Goal: Task Accomplishment & Management: Use online tool/utility

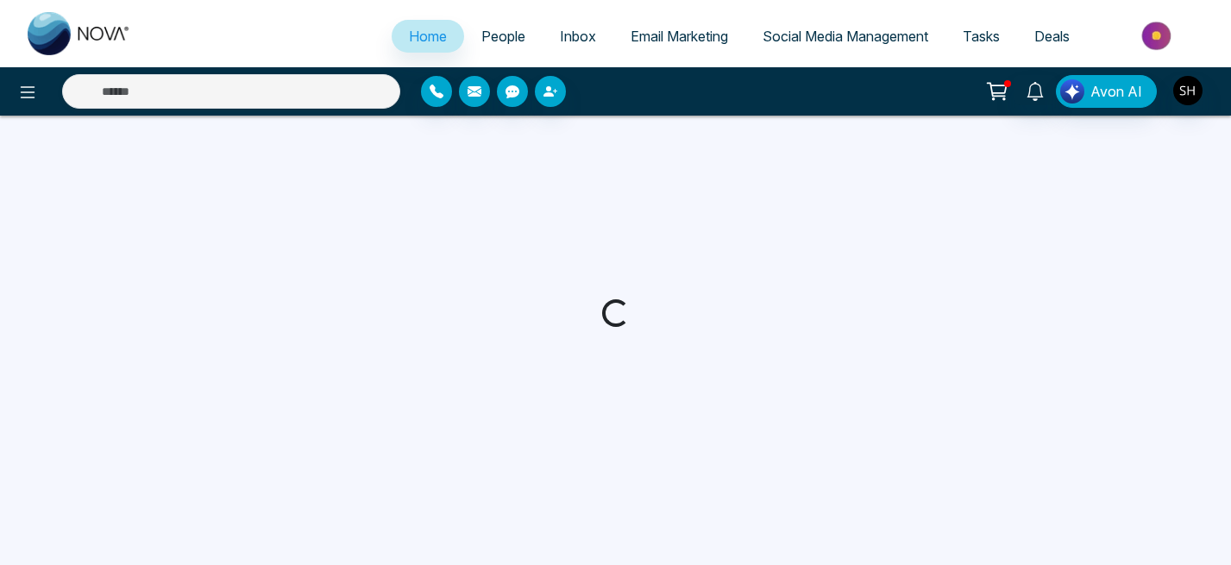
select select "*"
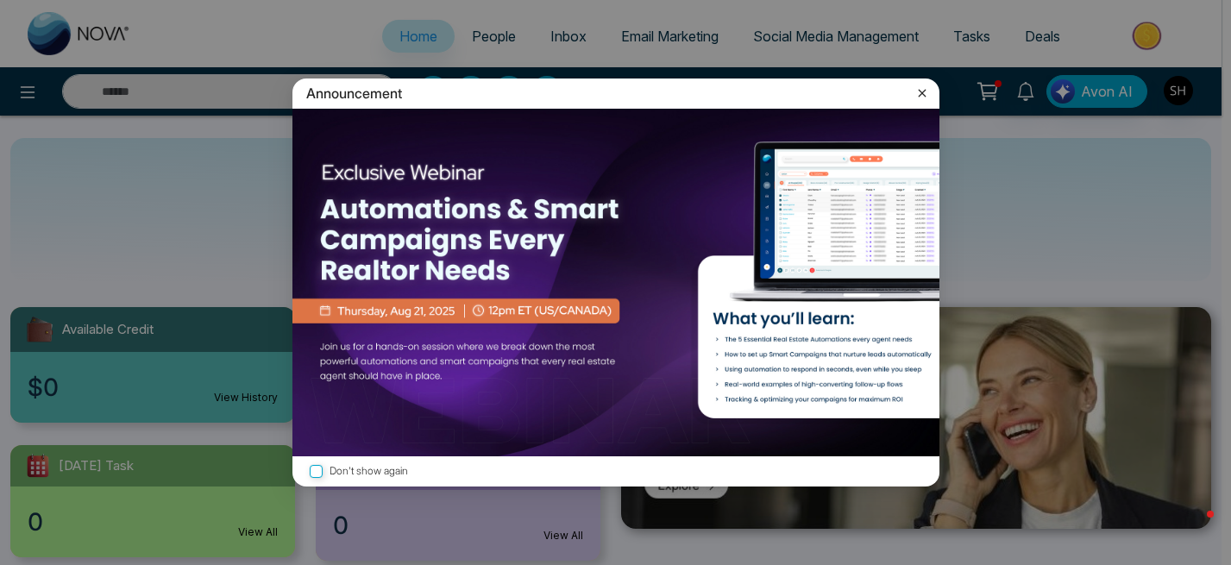
click at [927, 87] on icon at bounding box center [922, 93] width 17 height 17
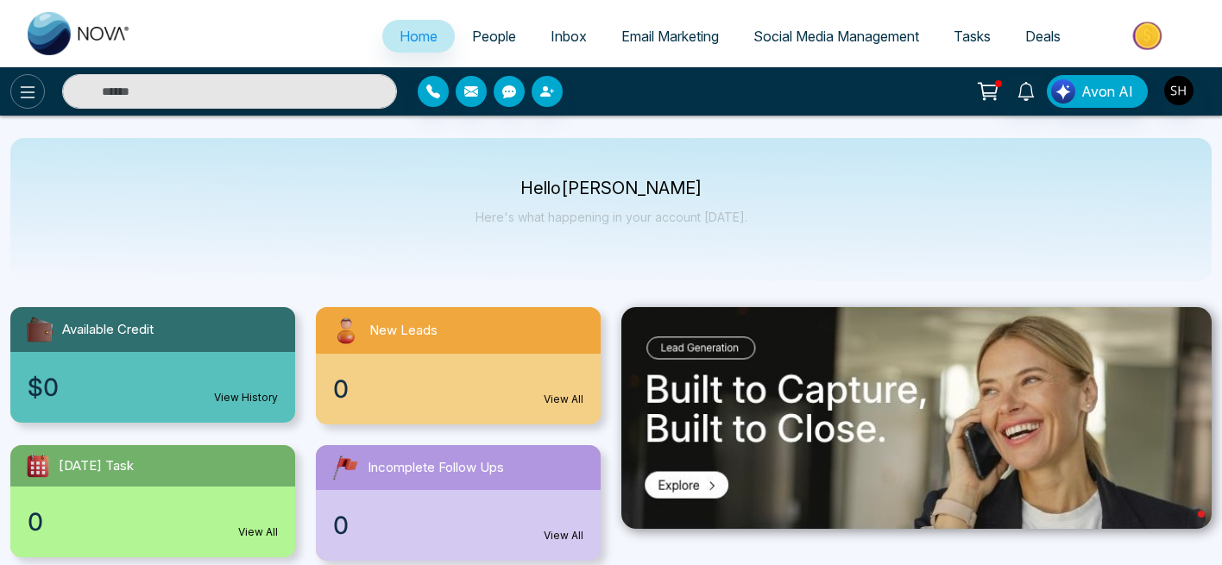
click at [29, 97] on icon at bounding box center [28, 92] width 15 height 12
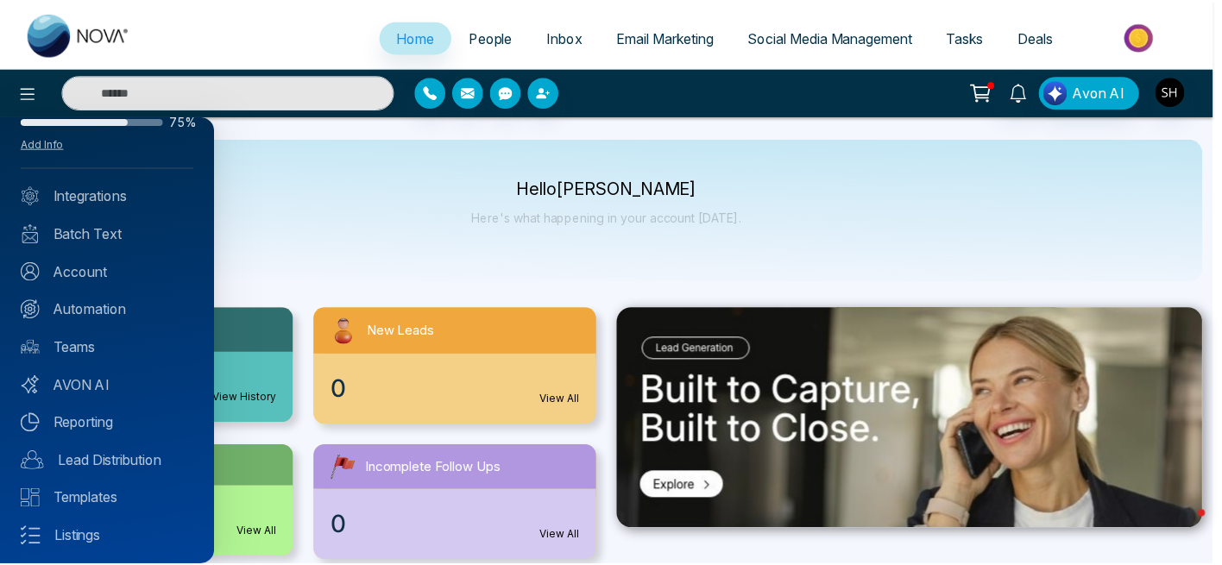
scroll to position [133, 0]
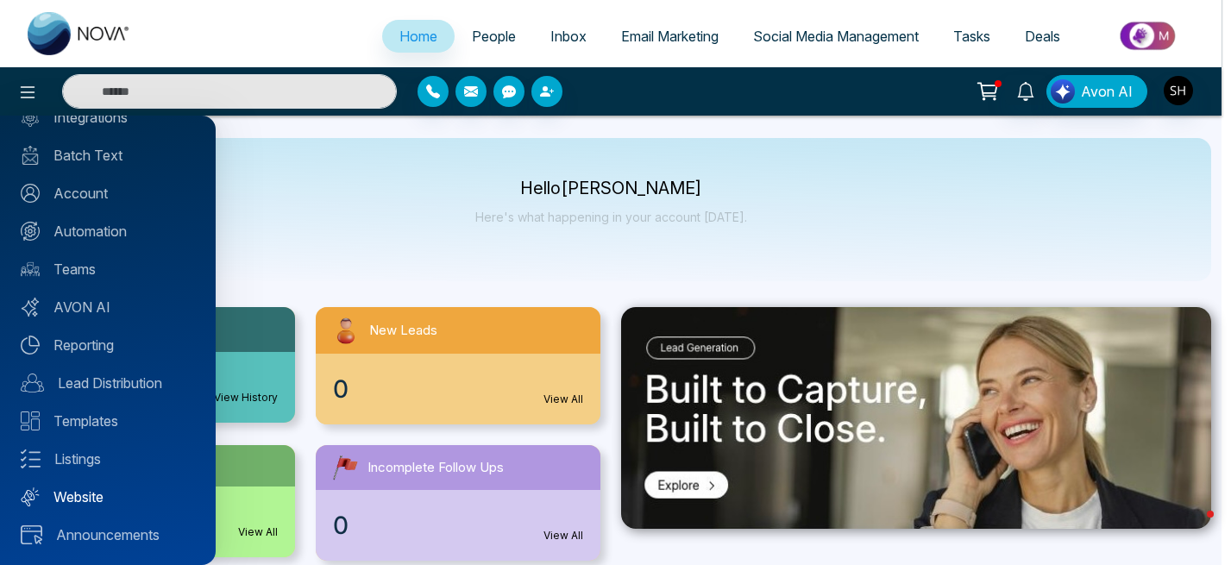
click at [62, 492] on link "Website" at bounding box center [108, 497] width 174 height 21
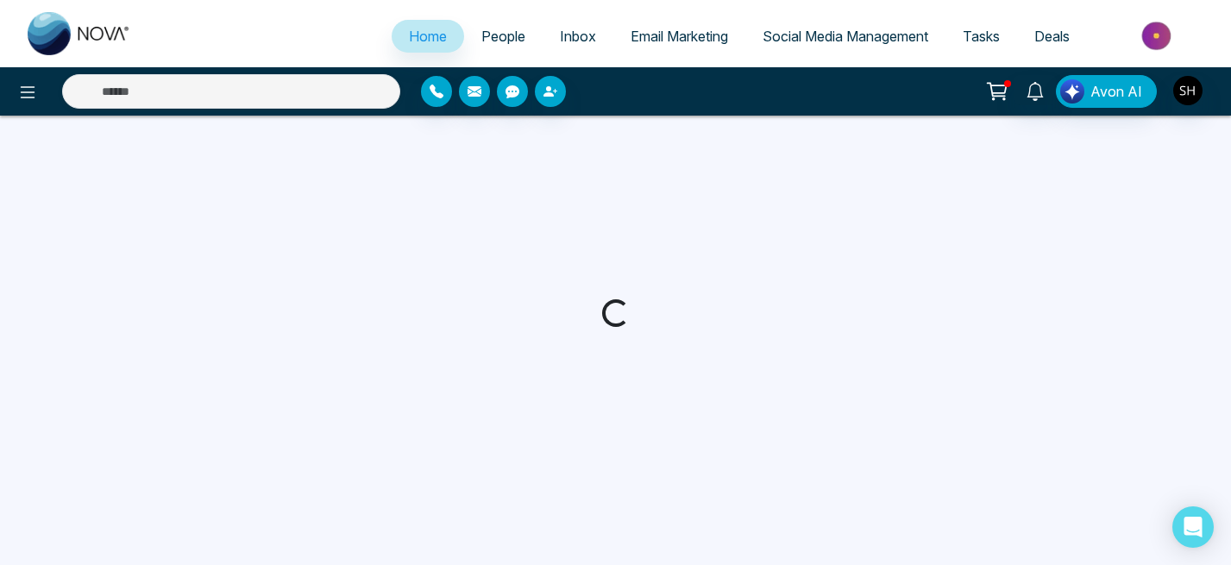
select select "*"
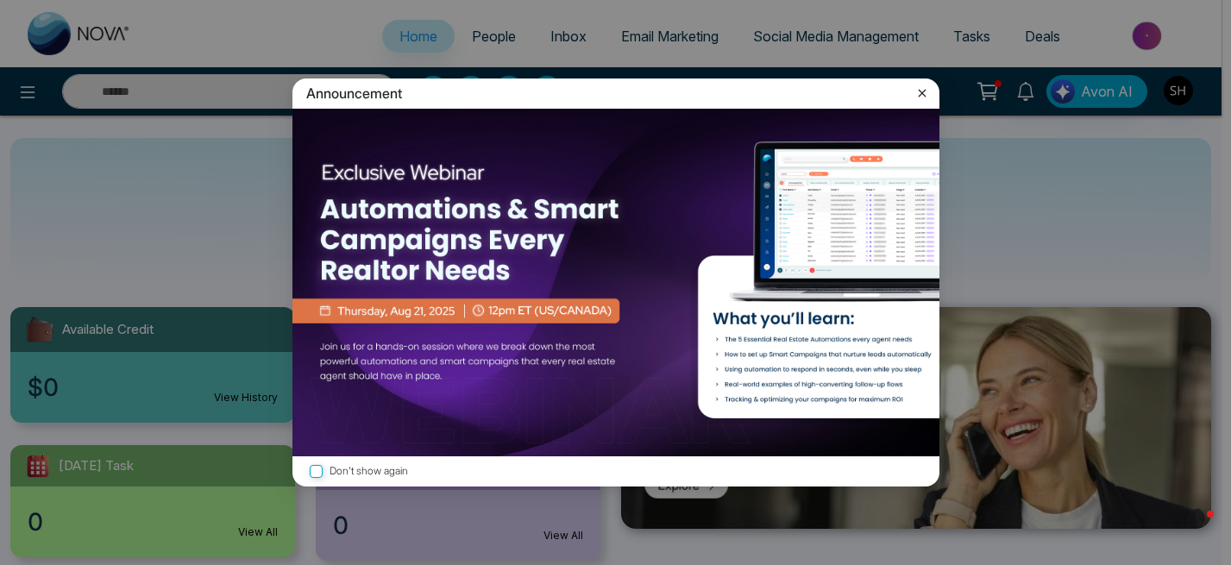
click at [916, 91] on icon at bounding box center [922, 93] width 17 height 17
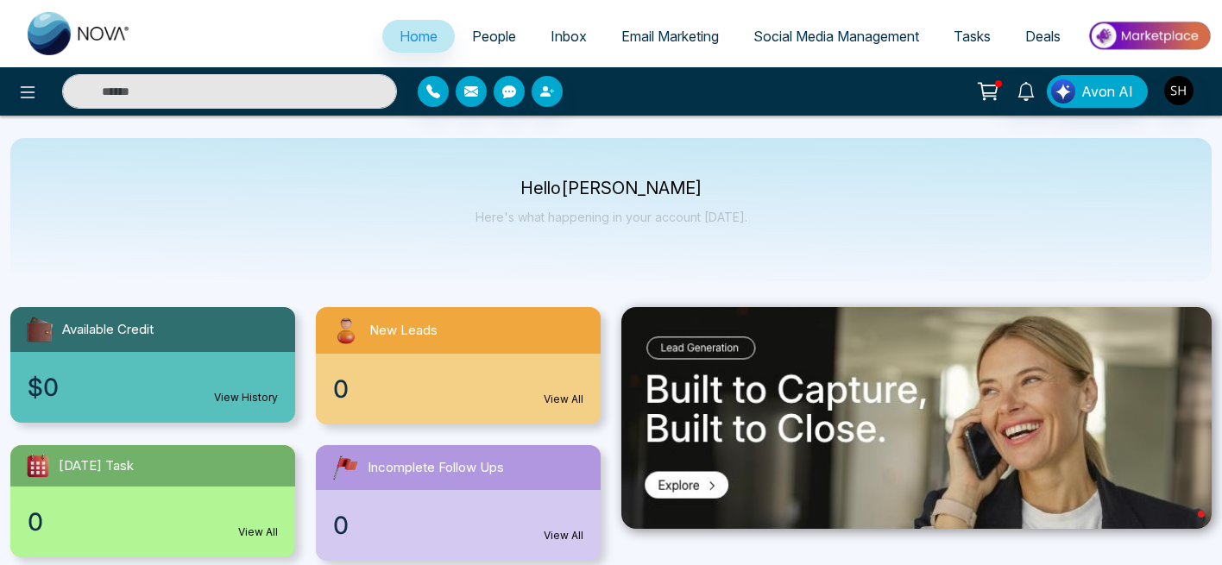
click at [774, 26] on link "Social Media Management" at bounding box center [836, 36] width 200 height 33
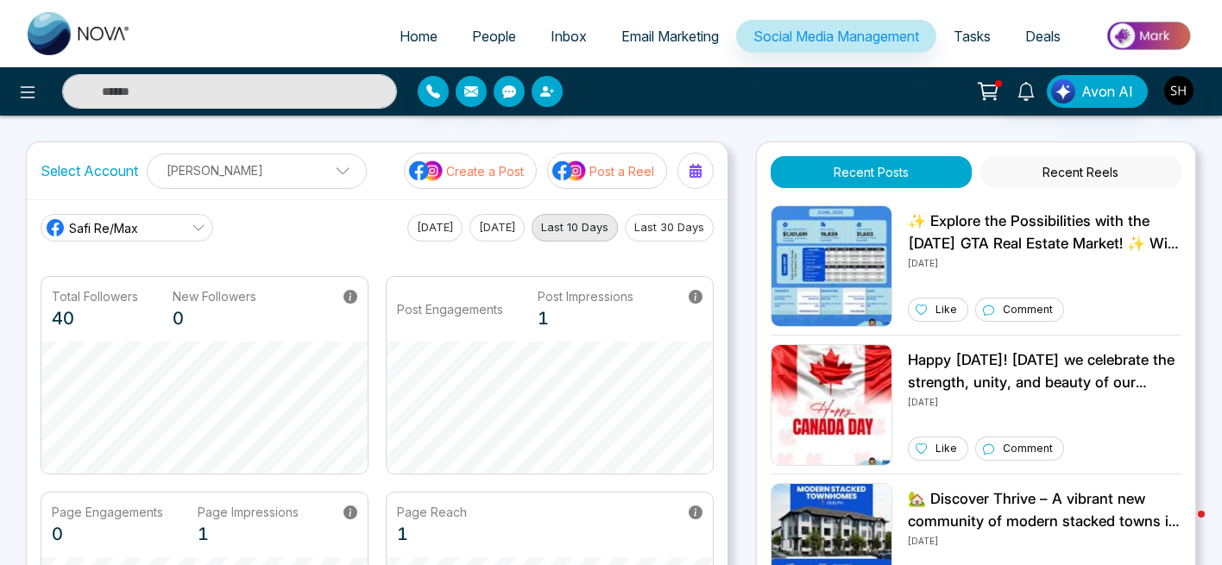
click at [657, 39] on span "Email Marketing" at bounding box center [669, 36] width 97 height 17
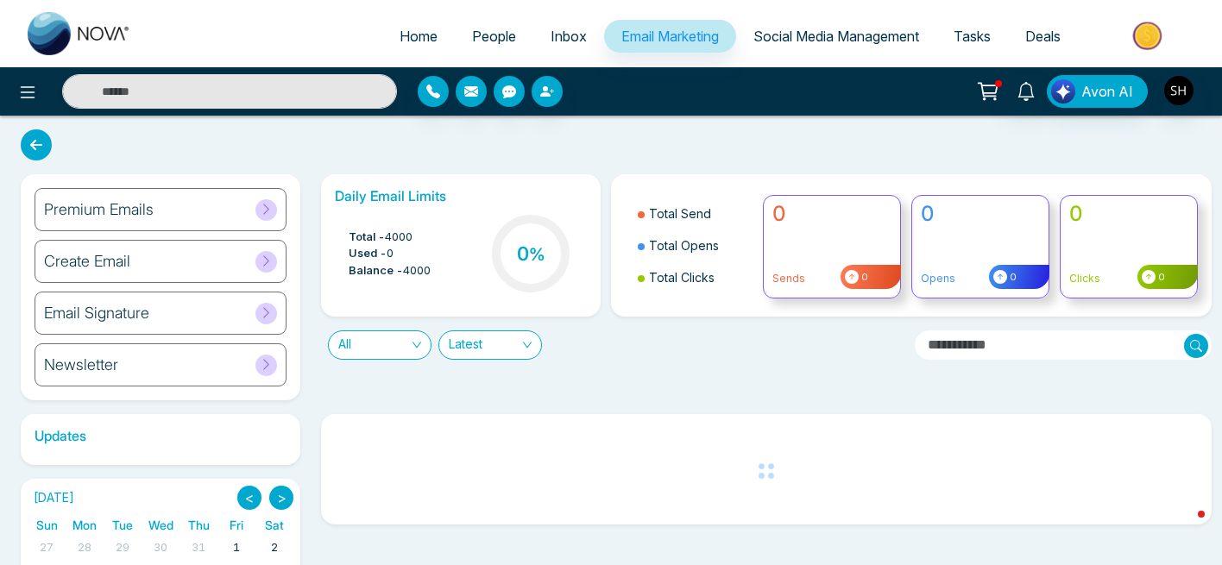
click at [265, 204] on icon at bounding box center [266, 209] width 13 height 13
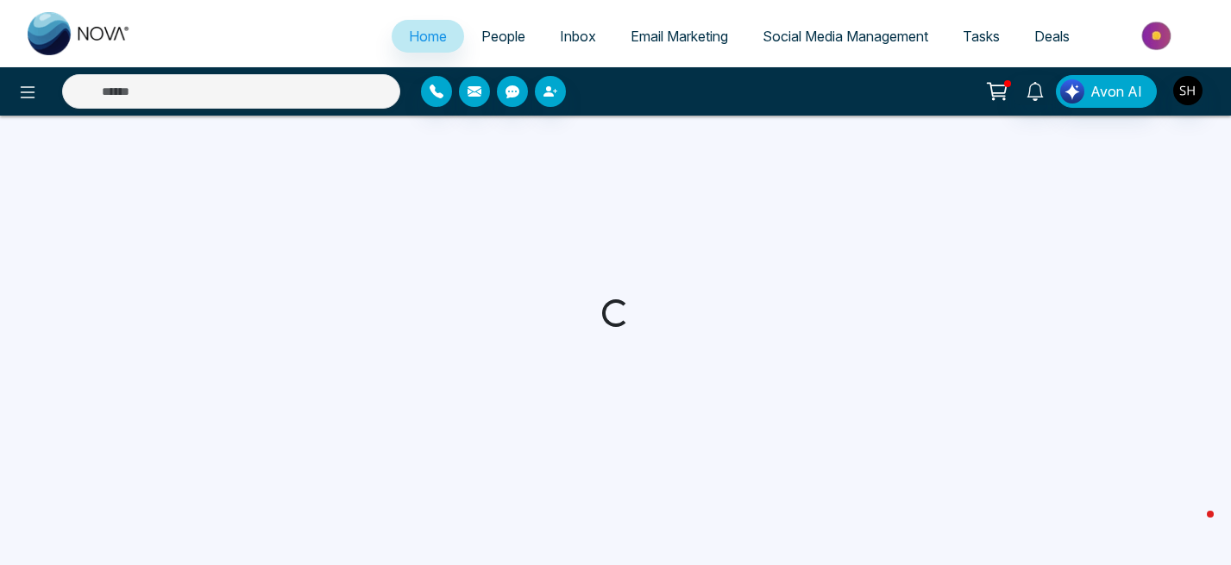
select select "*"
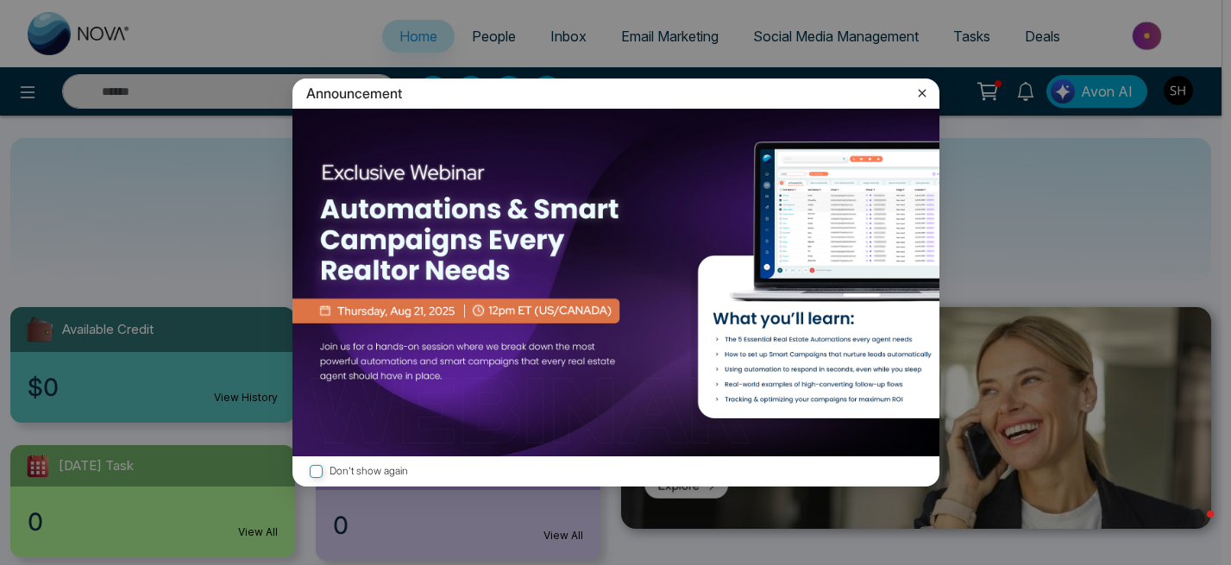
click at [920, 93] on icon at bounding box center [922, 93] width 8 height 8
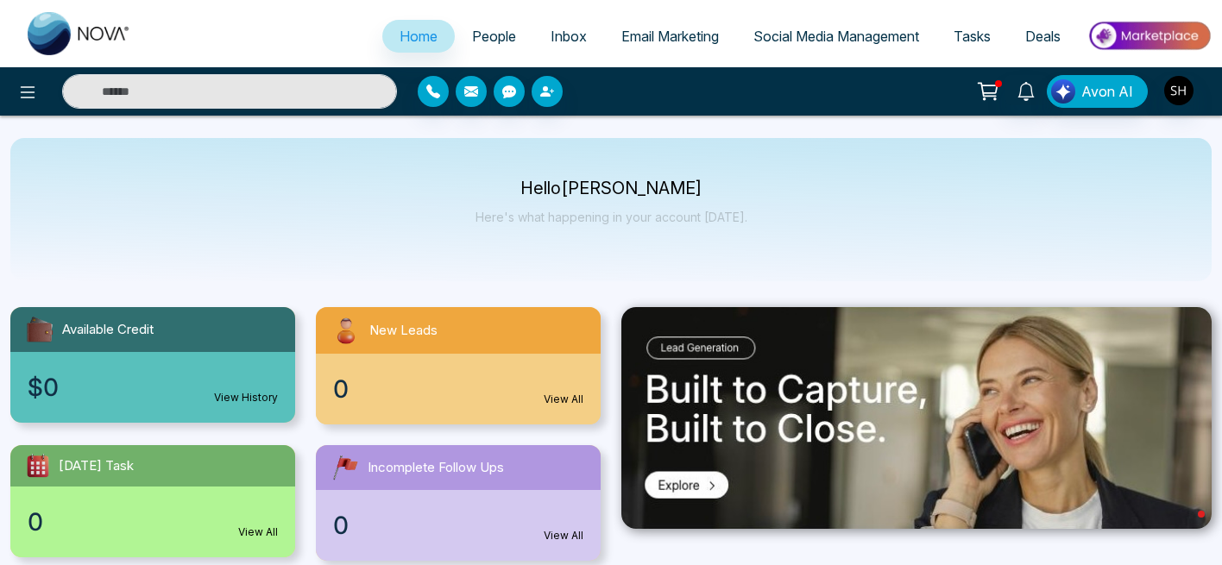
click at [833, 35] on span "Social Media Management" at bounding box center [836, 36] width 166 height 17
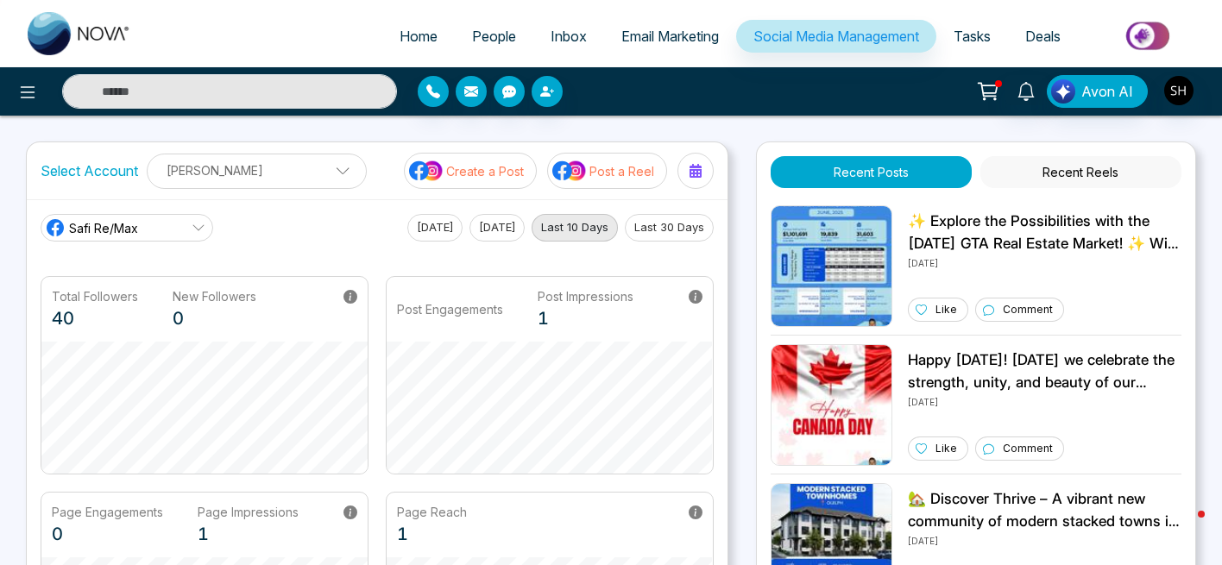
click at [672, 29] on span "Email Marketing" at bounding box center [669, 36] width 97 height 17
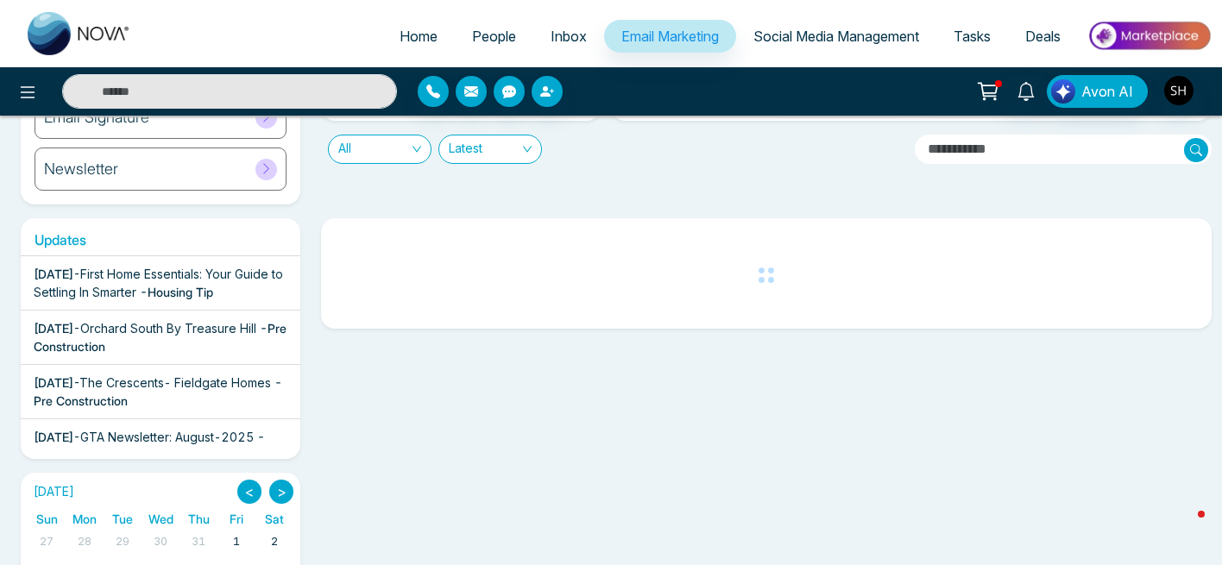
scroll to position [204, 0]
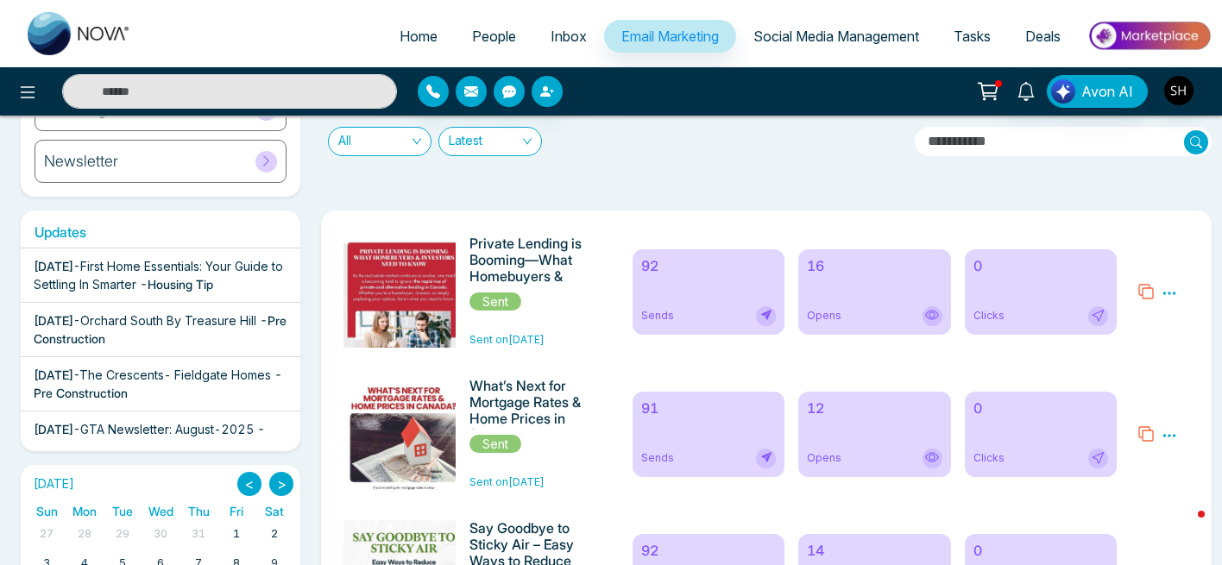
click at [485, 35] on span "People" at bounding box center [494, 36] width 44 height 17
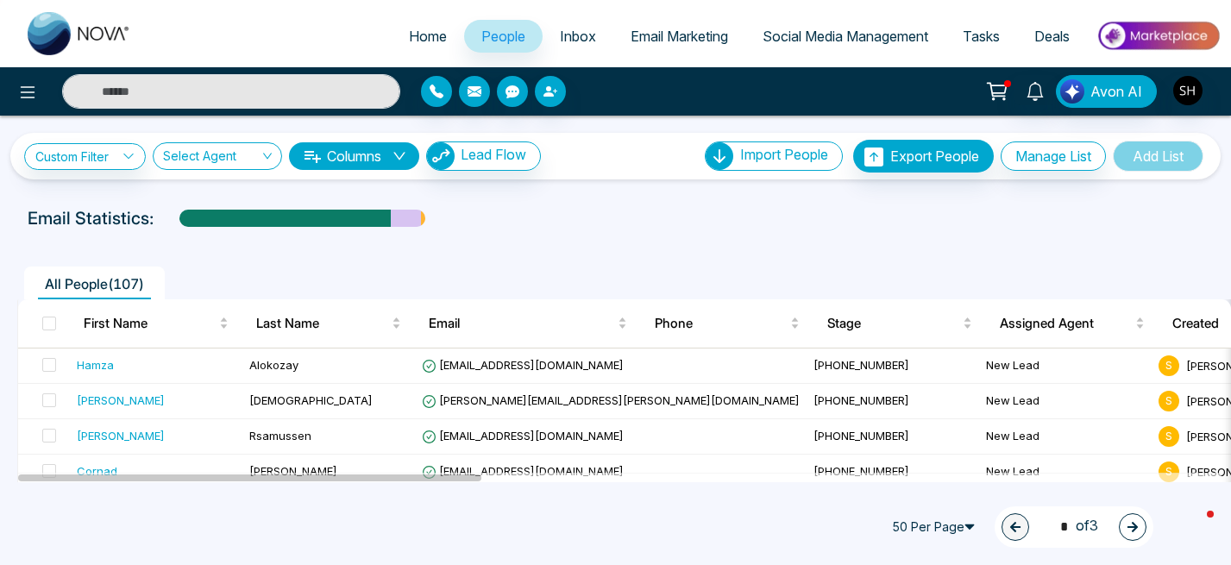
click at [652, 36] on span "Email Marketing" at bounding box center [679, 36] width 97 height 17
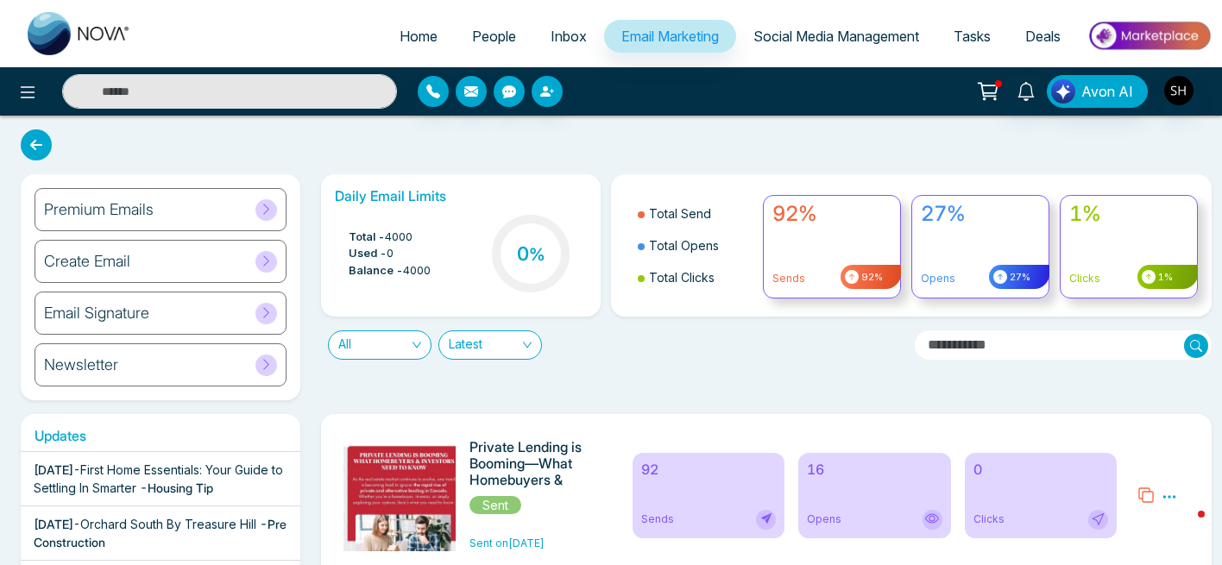
click at [266, 210] on icon at bounding box center [266, 209] width 13 height 13
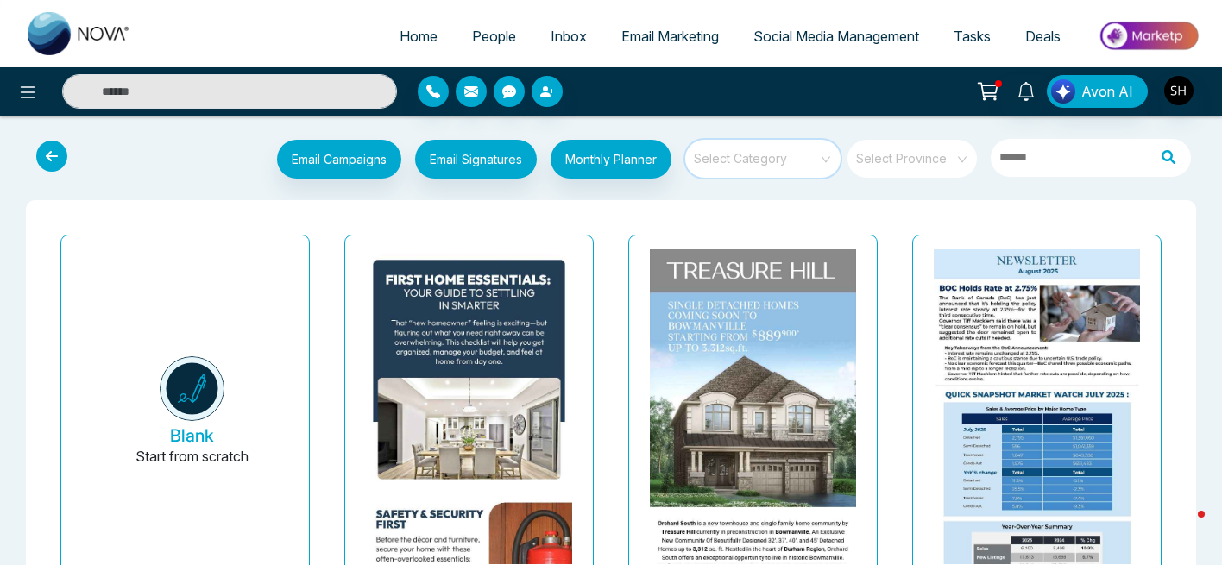
click at [722, 164] on input "search" at bounding box center [757, 153] width 124 height 26
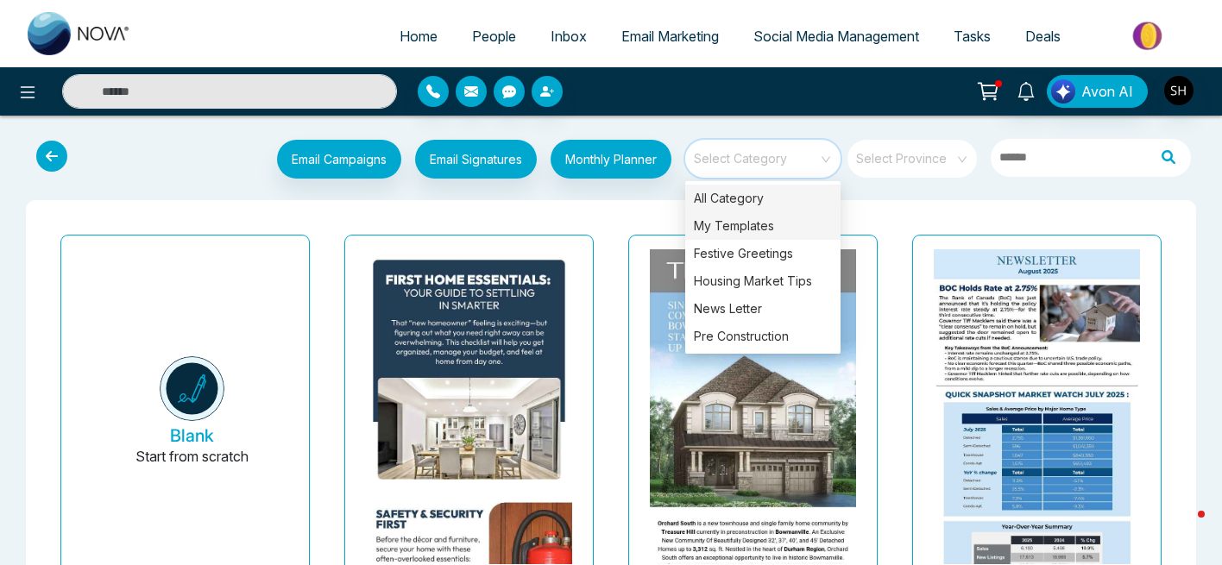
click at [720, 229] on div "My Templates" at bounding box center [762, 226] width 155 height 28
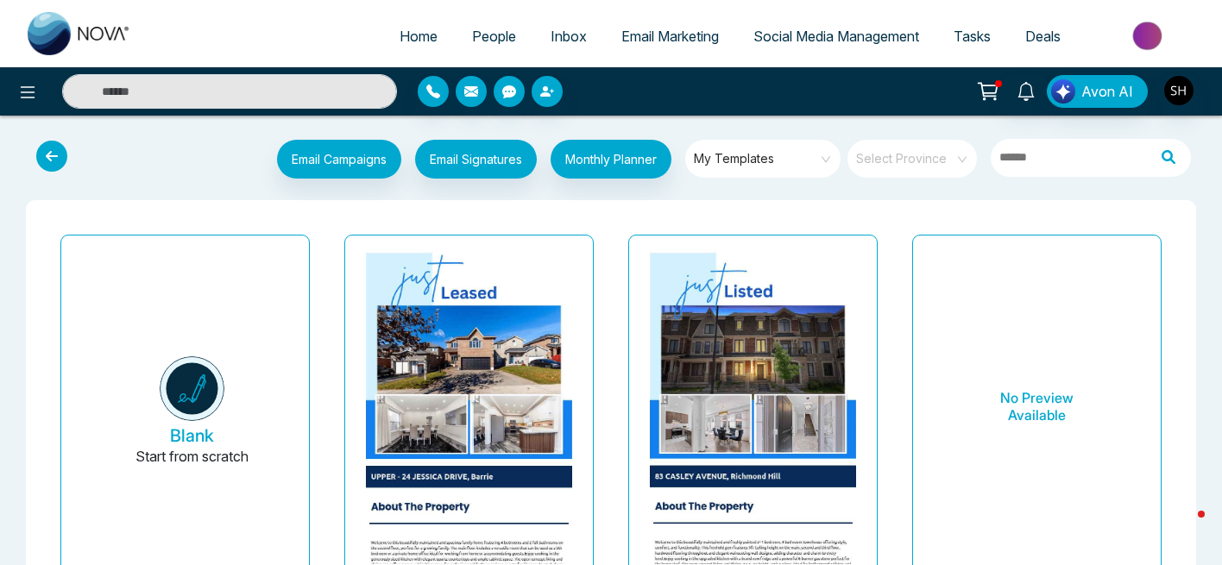
click at [879, 41] on span "Social Media Management" at bounding box center [836, 36] width 166 height 17
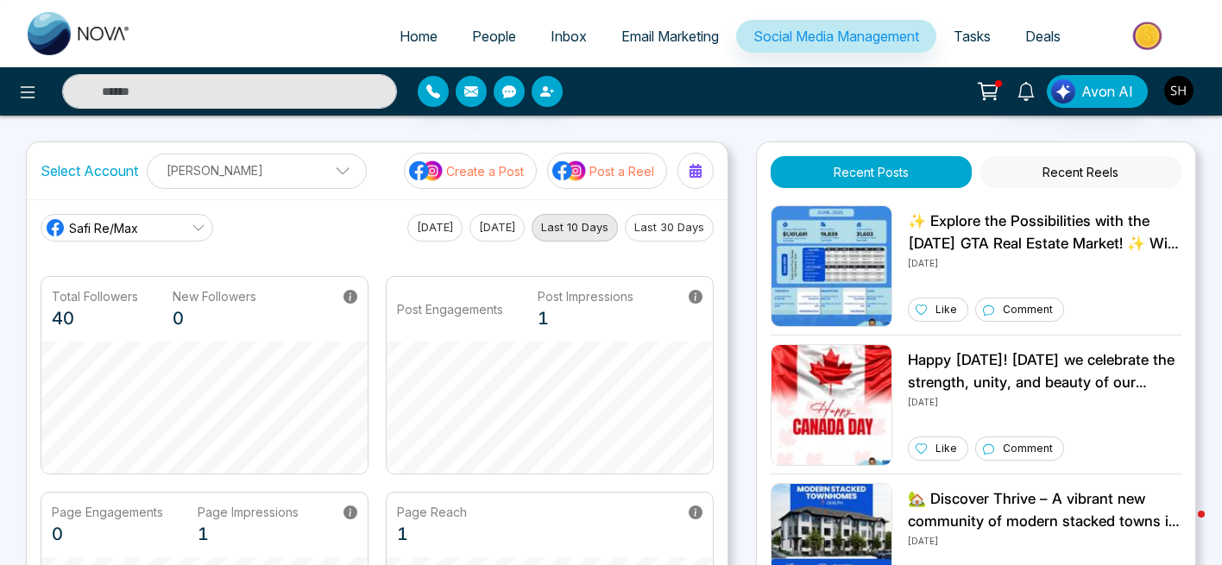
click at [472, 174] on p "Create a Post" at bounding box center [485, 171] width 78 height 18
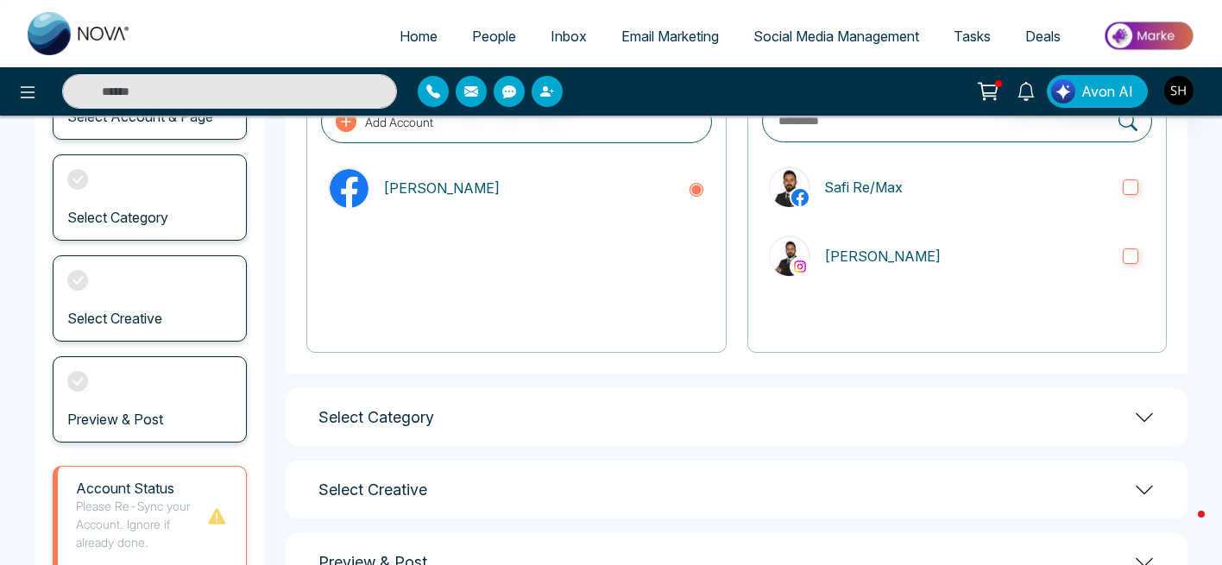
scroll to position [179, 0]
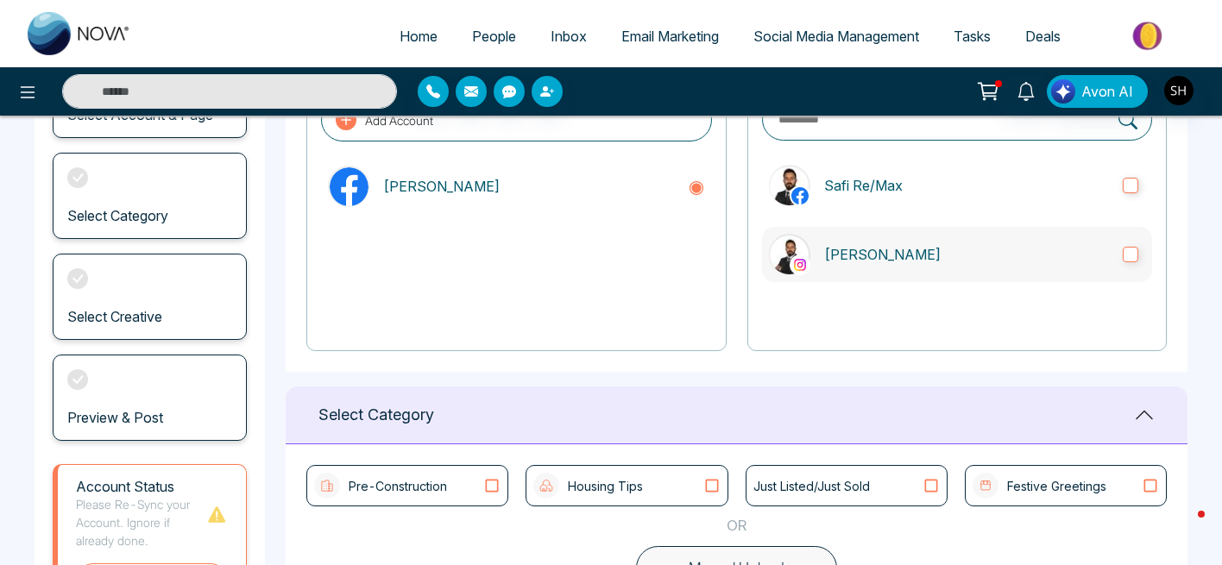
click at [1135, 244] on label "[PERSON_NAME]" at bounding box center [957, 254] width 390 height 55
click at [604, 429] on div "Select Category" at bounding box center [737, 416] width 902 height 58
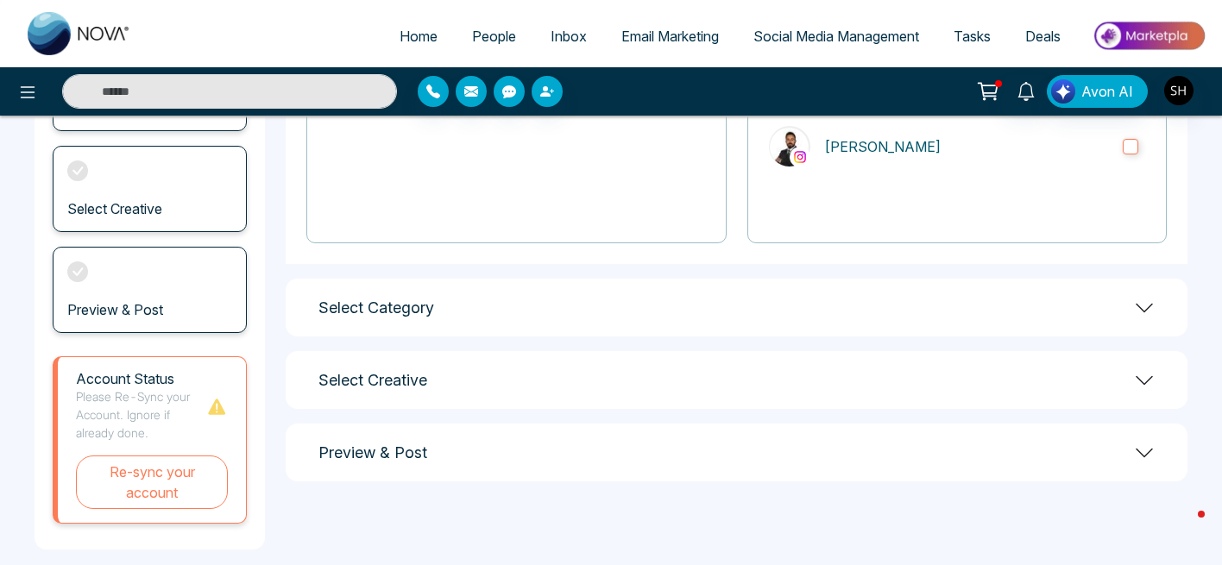
scroll to position [305, 0]
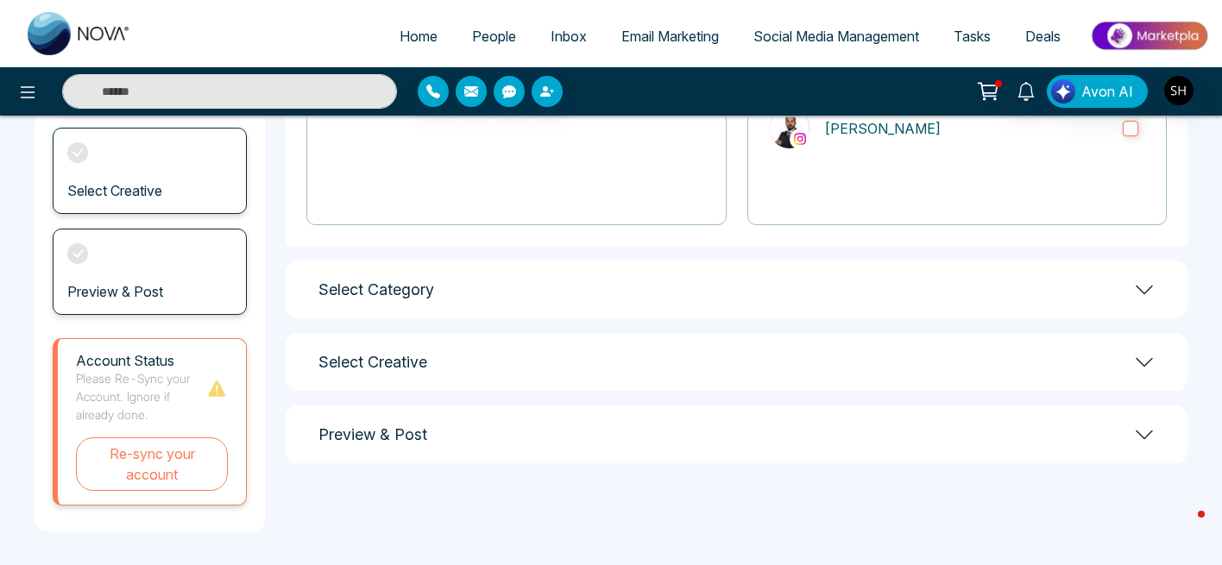
click at [421, 289] on h1 "Select Category" at bounding box center [376, 289] width 116 height 19
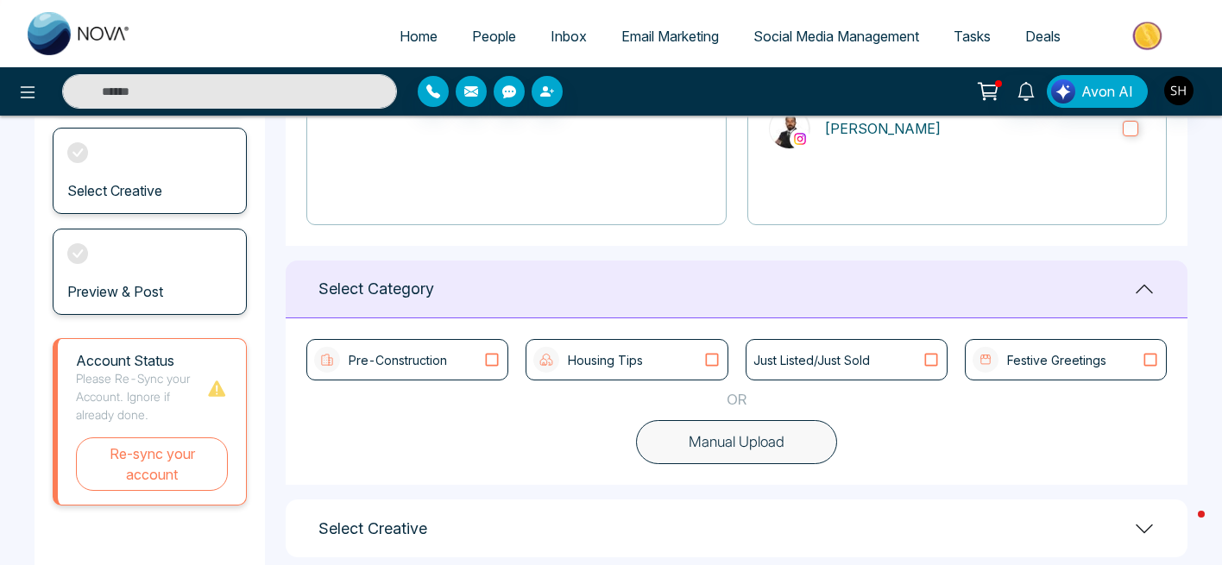
click at [934, 357] on icon at bounding box center [931, 359] width 22 height 17
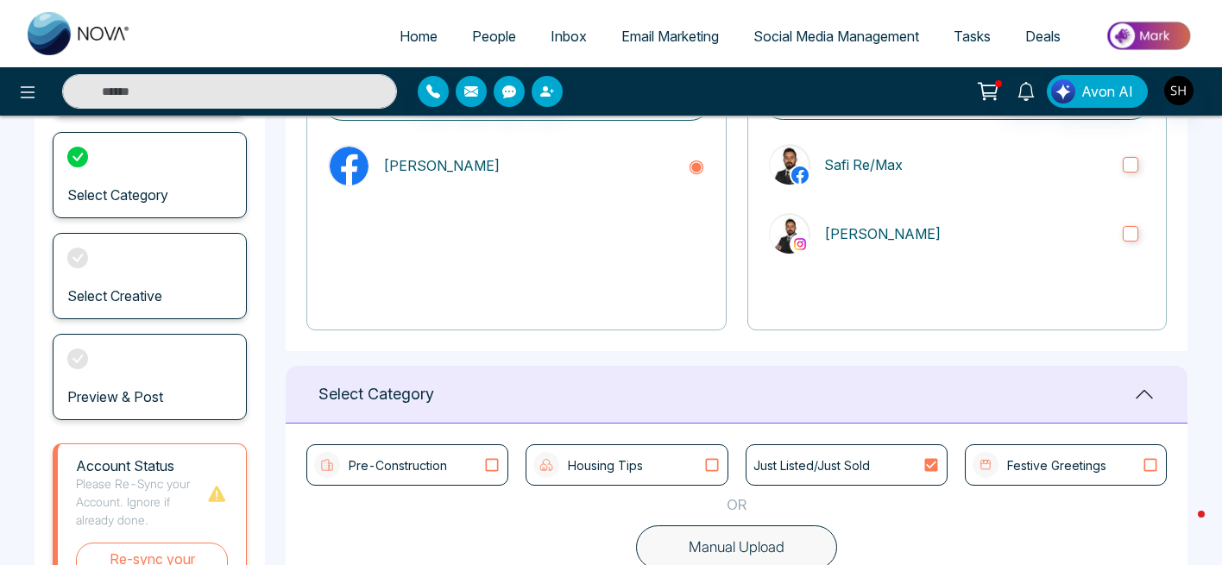
scroll to position [197, 0]
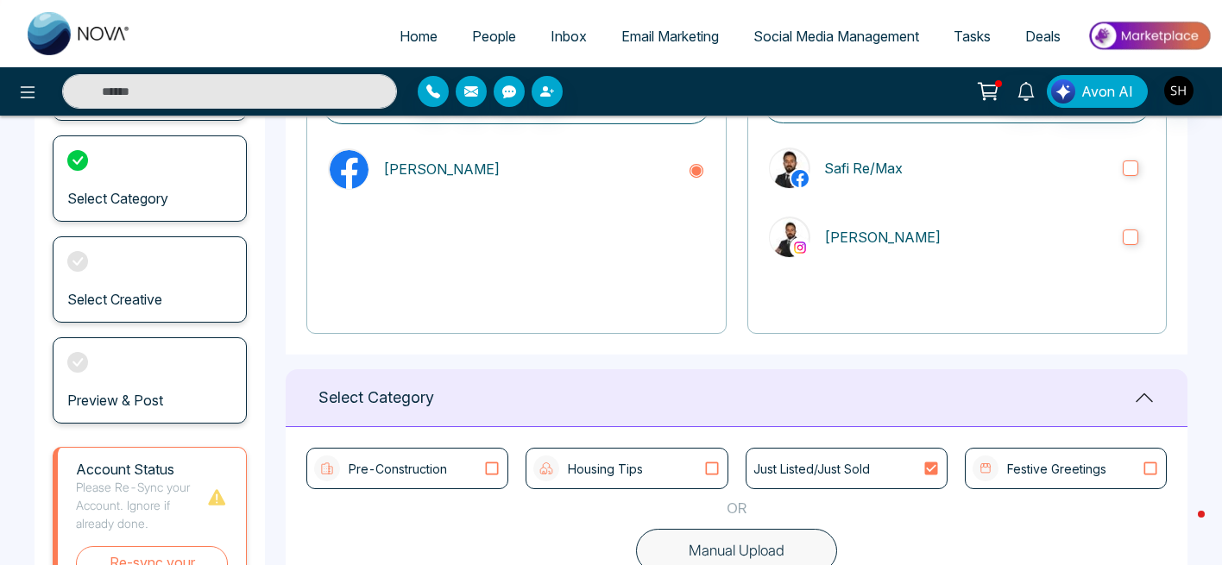
click at [933, 471] on icon at bounding box center [930, 468] width 13 height 13
click at [726, 474] on div "Housing Tips" at bounding box center [626, 468] width 202 height 41
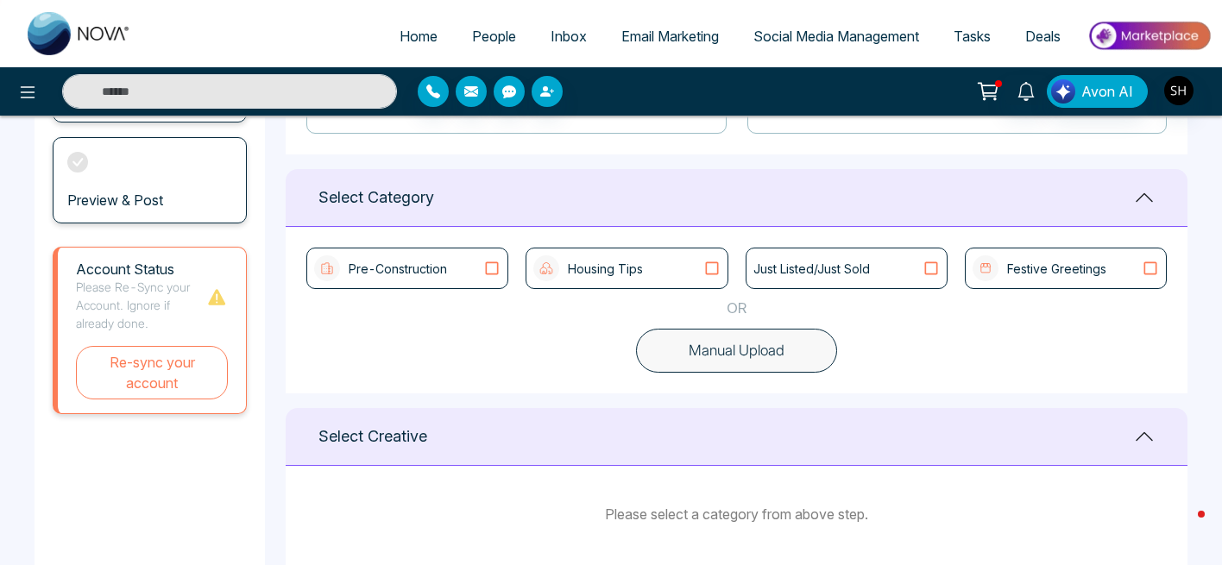
scroll to position [513, 0]
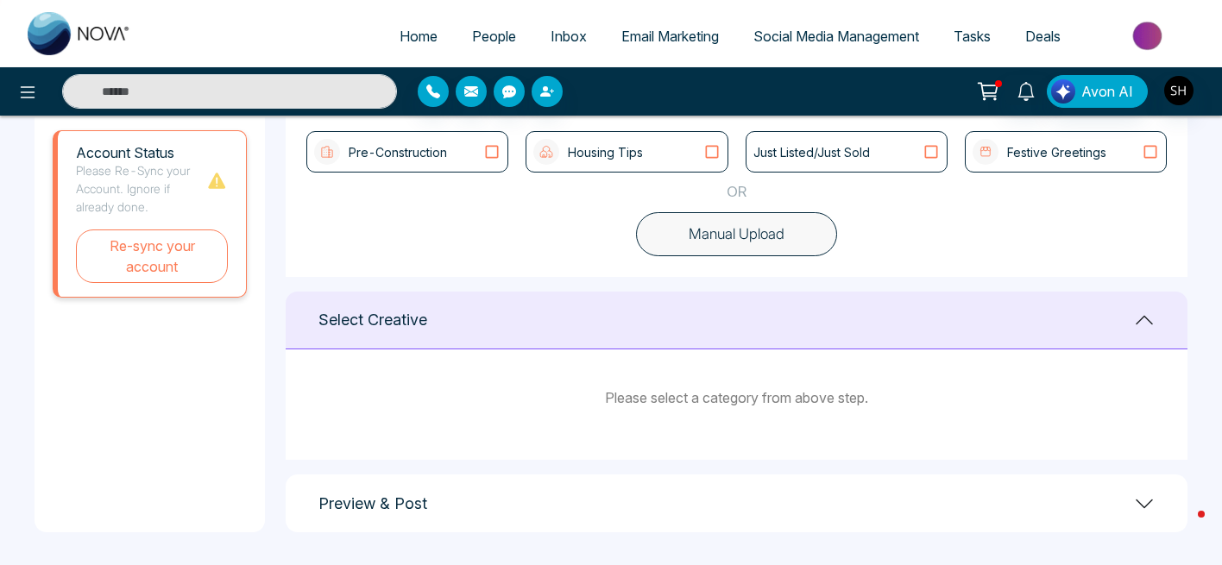
click at [718, 331] on div "Select Creative" at bounding box center [737, 321] width 902 height 58
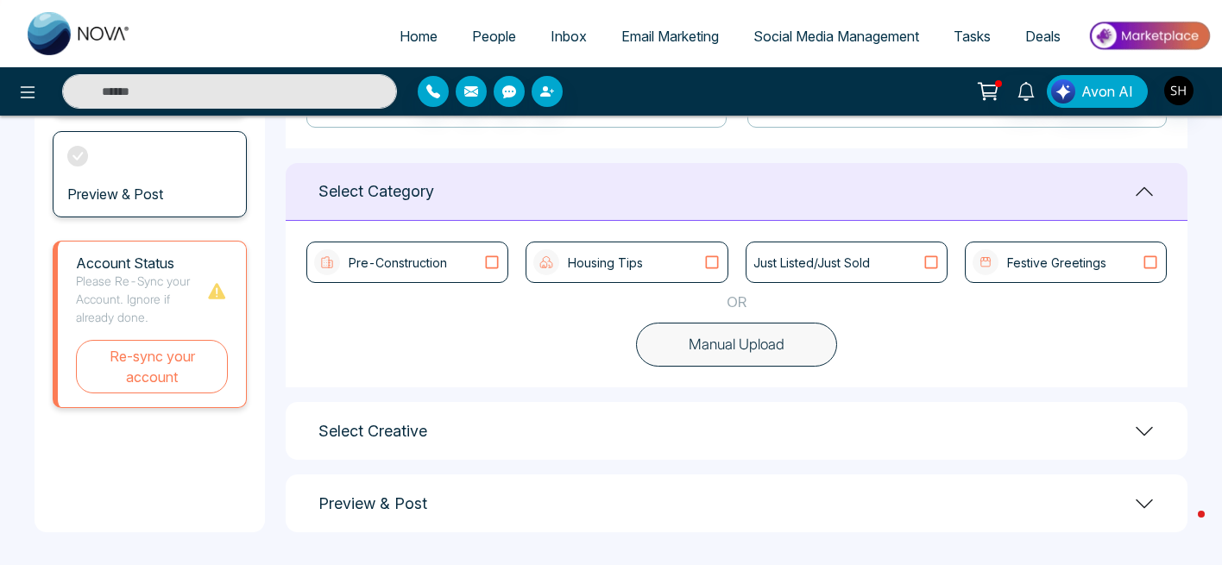
click at [713, 261] on icon at bounding box center [712, 262] width 22 height 17
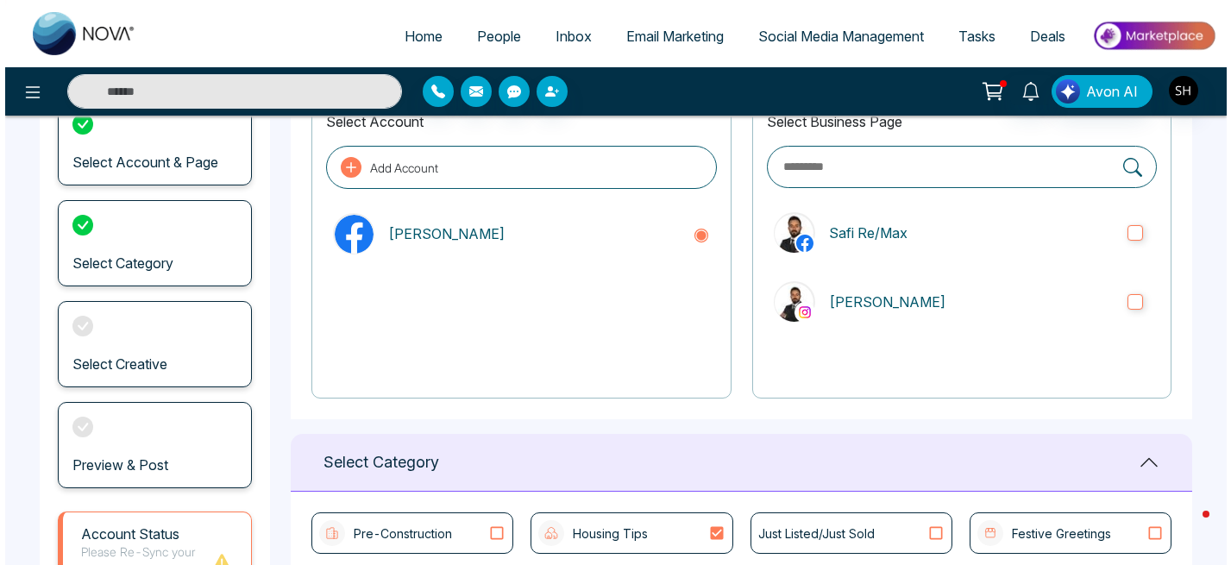
scroll to position [0, 0]
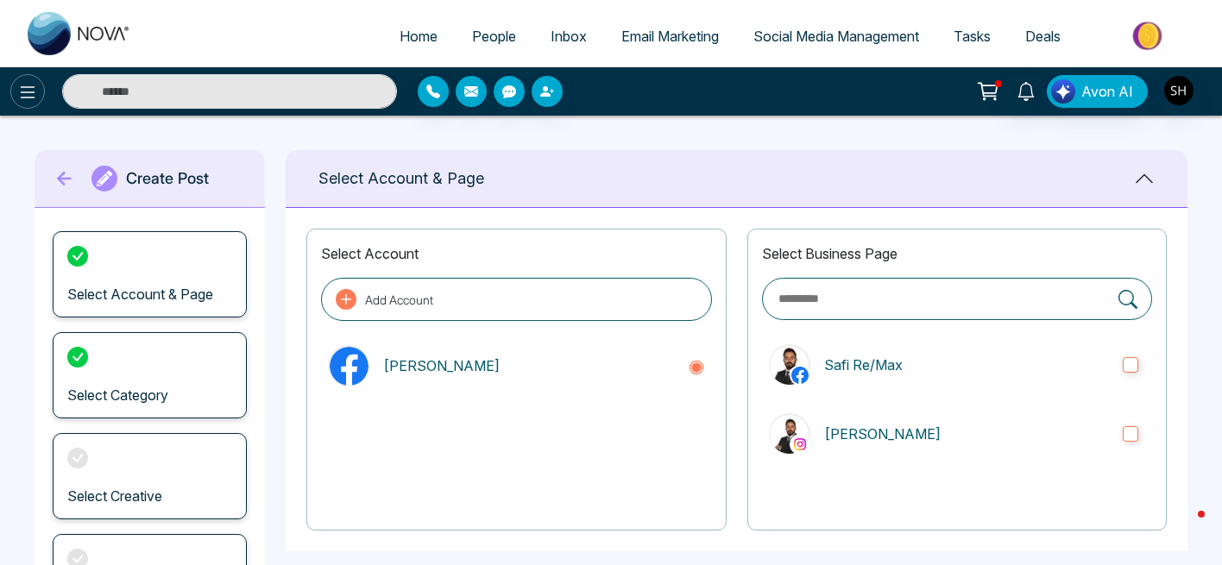
click at [28, 99] on icon at bounding box center [27, 92] width 21 height 21
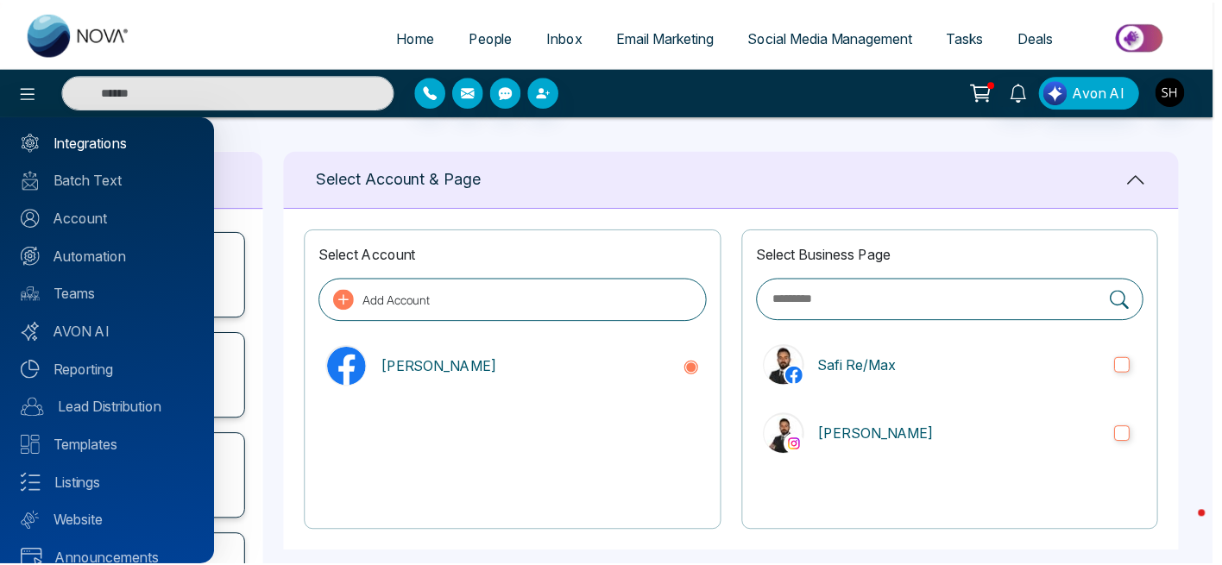
scroll to position [133, 0]
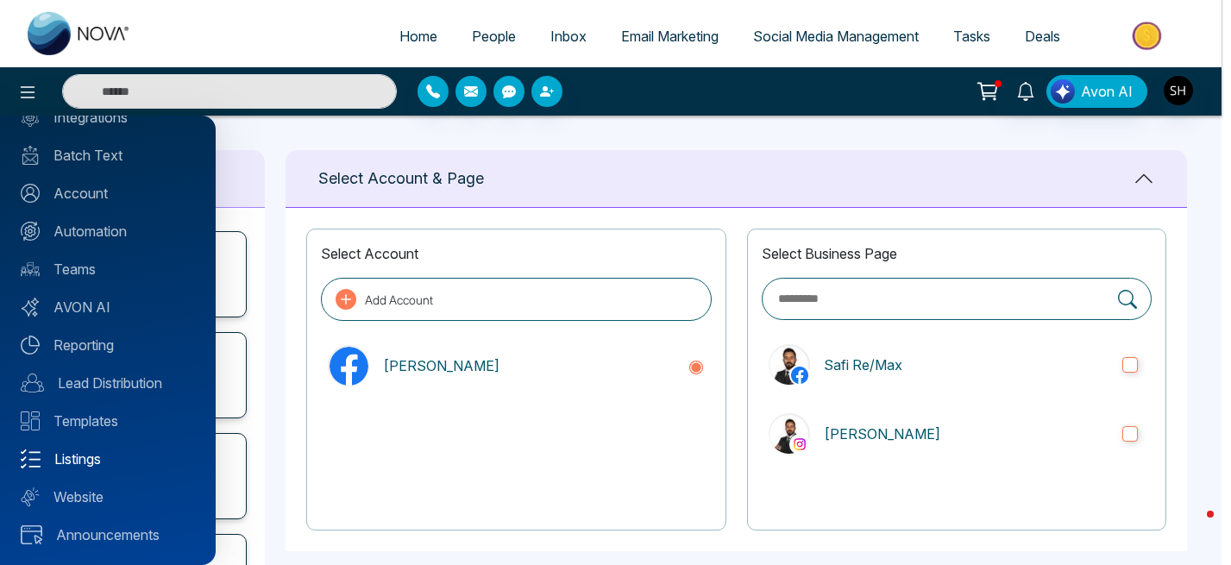
click at [56, 468] on link "Listings" at bounding box center [108, 459] width 174 height 21
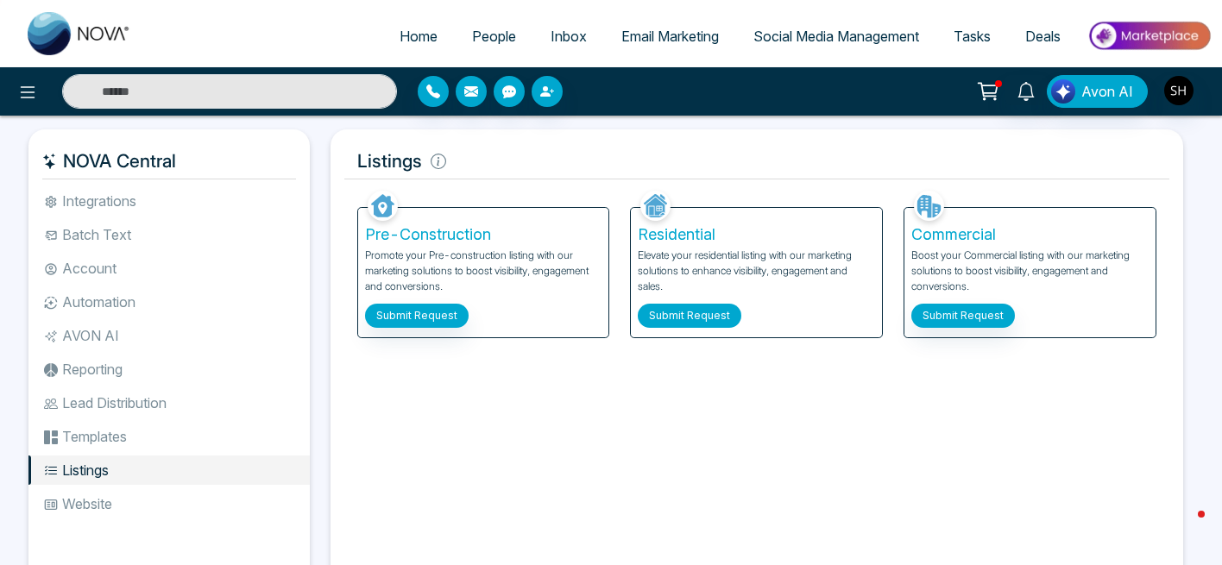
click at [682, 319] on button "Submit Request" at bounding box center [690, 316] width 104 height 24
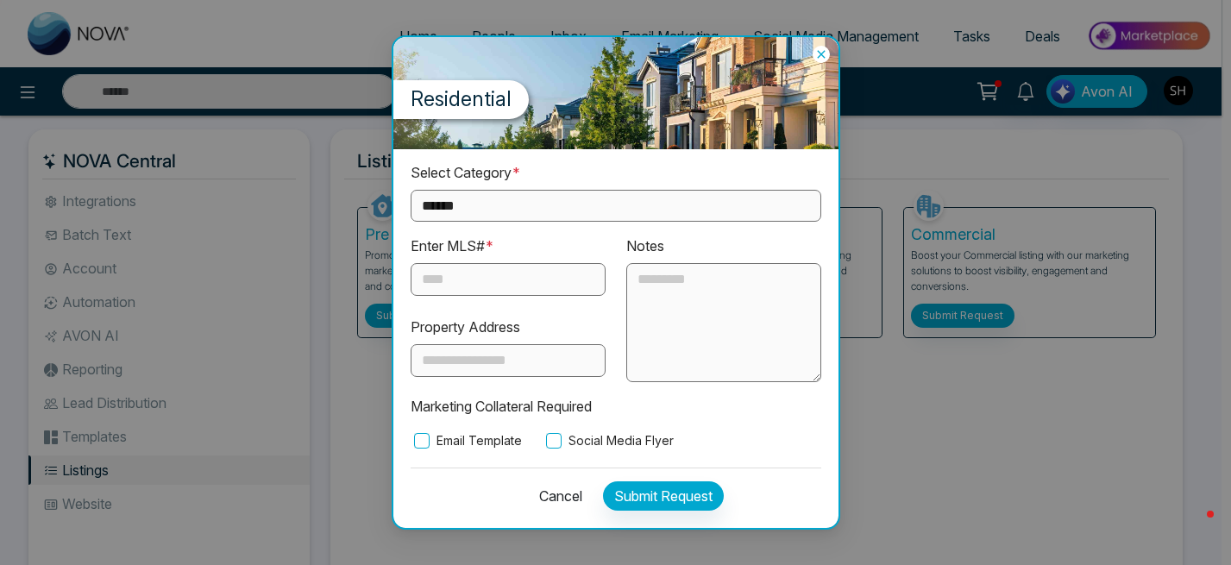
click at [619, 199] on select "**********" at bounding box center [616, 206] width 411 height 32
click at [822, 58] on icon at bounding box center [821, 54] width 17 height 17
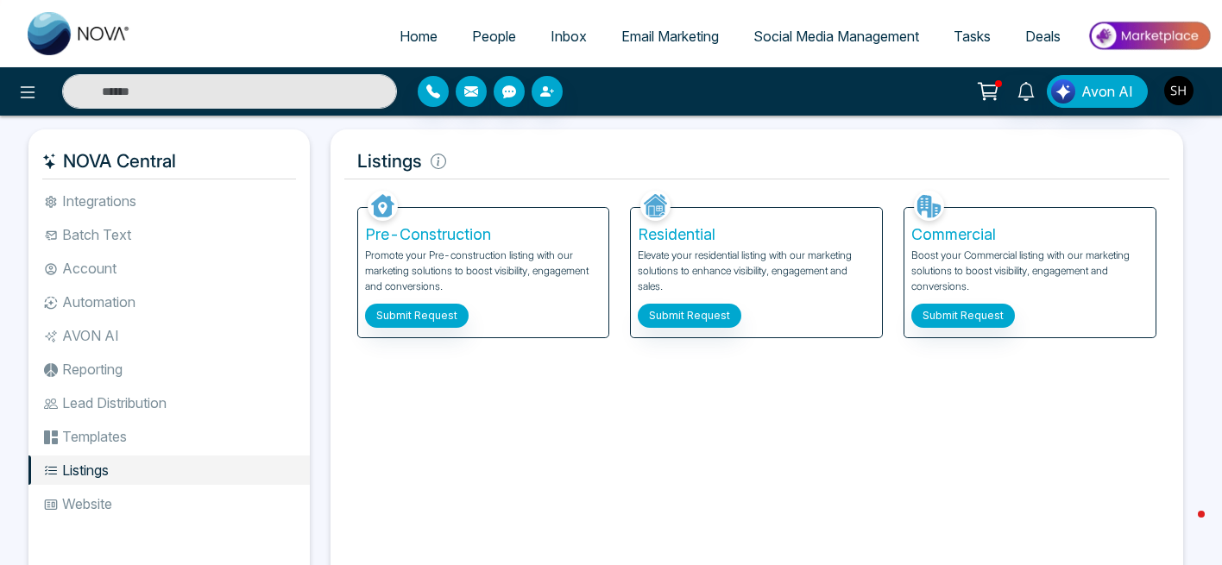
click at [1147, 35] on img at bounding box center [1148, 35] width 125 height 39
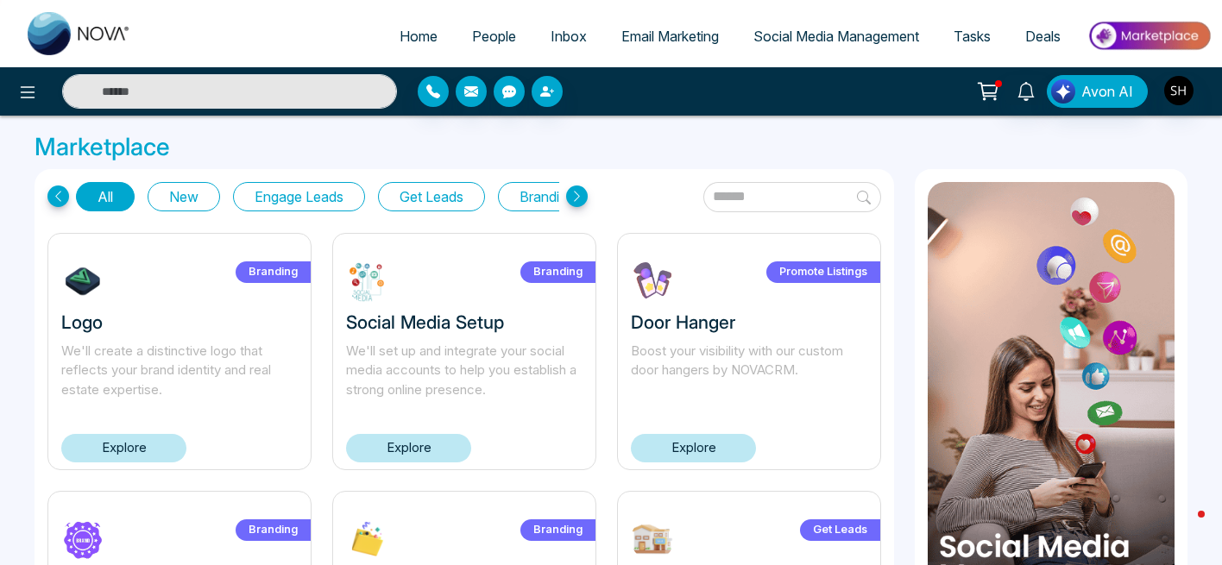
click at [452, 197] on button "Get Leads" at bounding box center [431, 196] width 107 height 29
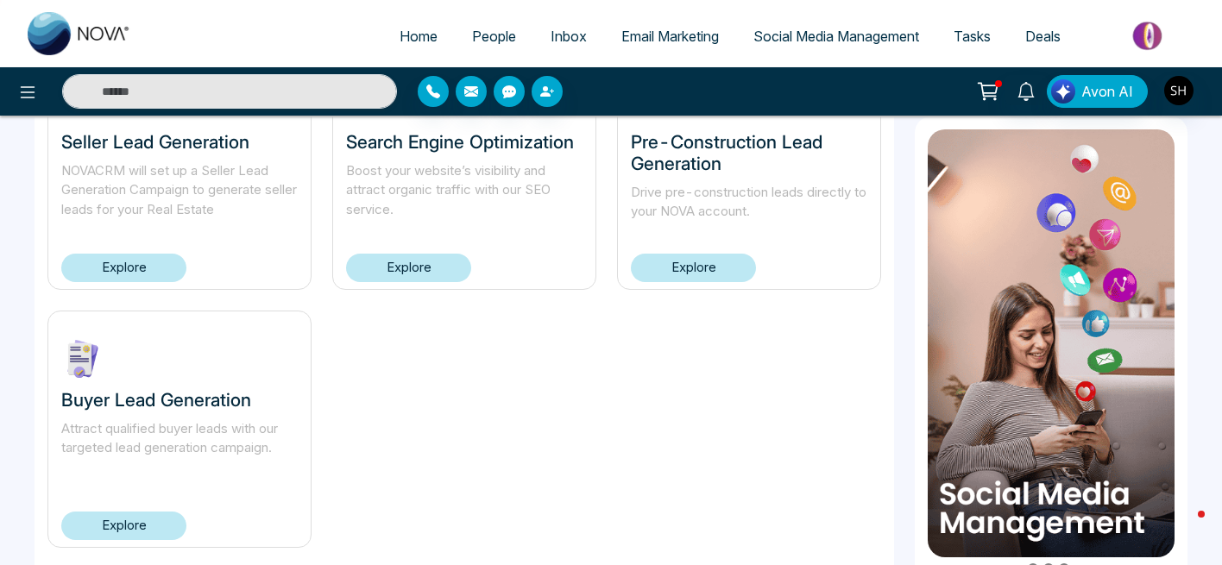
scroll to position [213, 0]
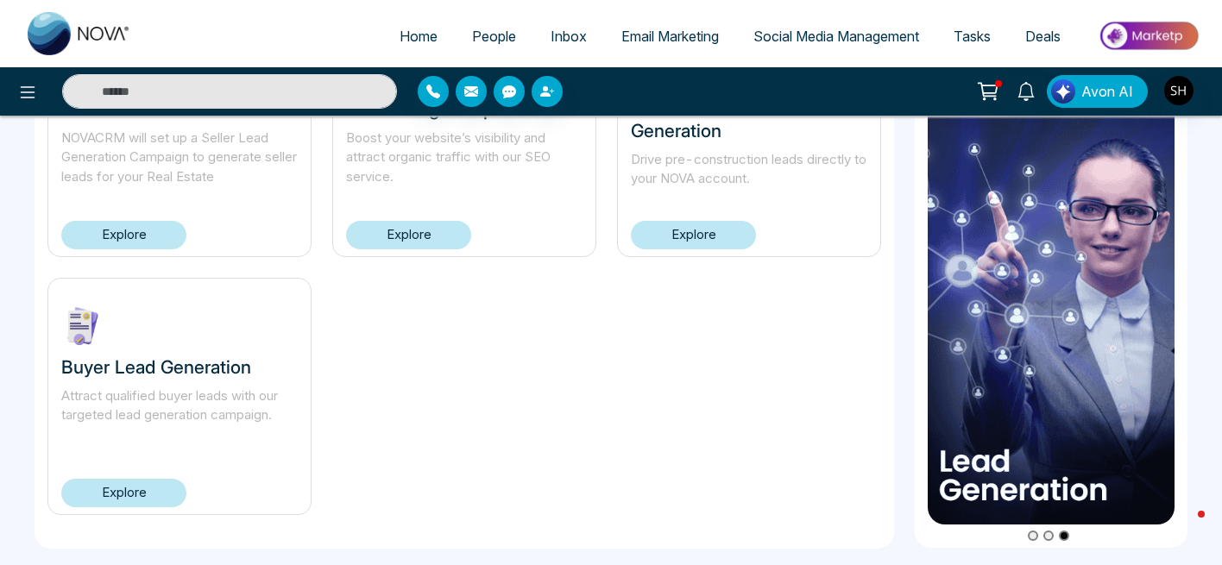
click at [130, 493] on link "Explore" at bounding box center [123, 493] width 125 height 28
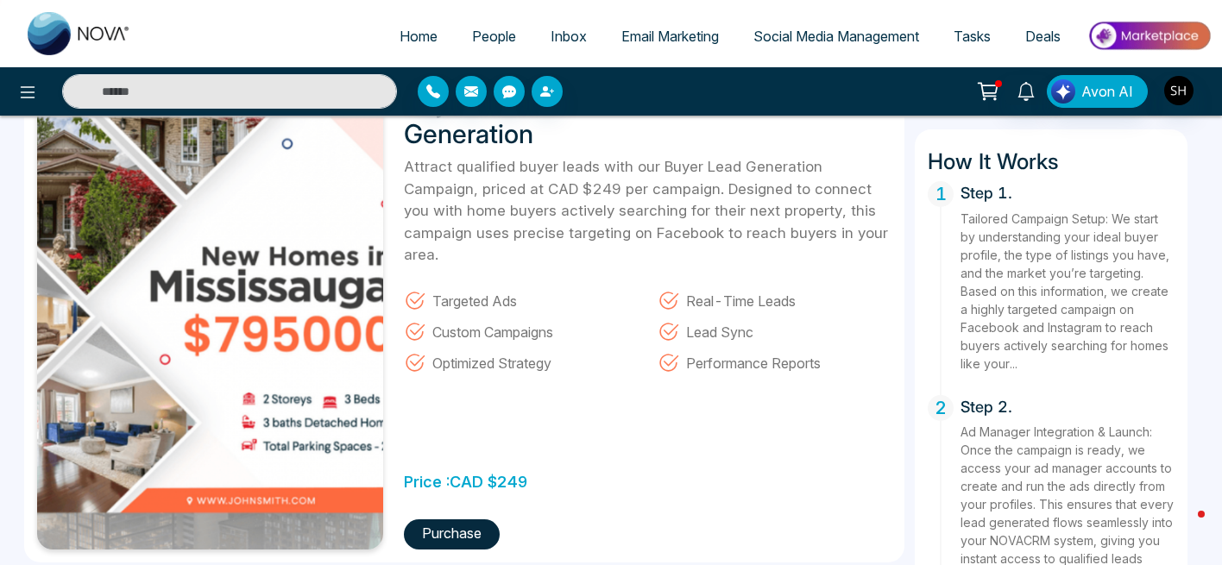
scroll to position [114, 0]
